Goal: Information Seeking & Learning: Learn about a topic

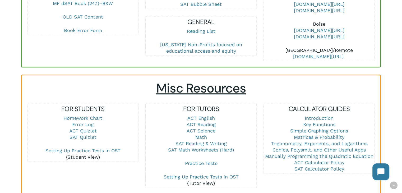
scroll to position [344, 0]
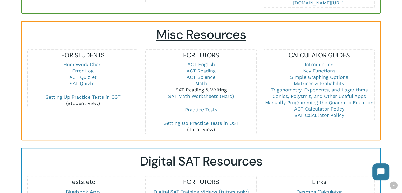
click at [203, 90] on link "SAT Reading & Writing" at bounding box center [200, 90] width 51 height 6
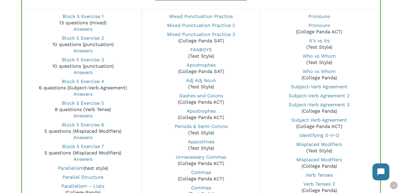
scroll to position [370, 0]
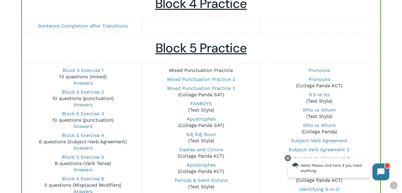
click at [208, 71] on link "Mixed Punctuation Practice" at bounding box center [201, 70] width 64 height 6
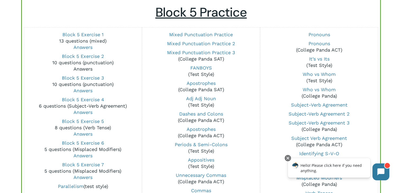
scroll to position [397, 0]
